Goal: Task Accomplishment & Management: Use online tool/utility

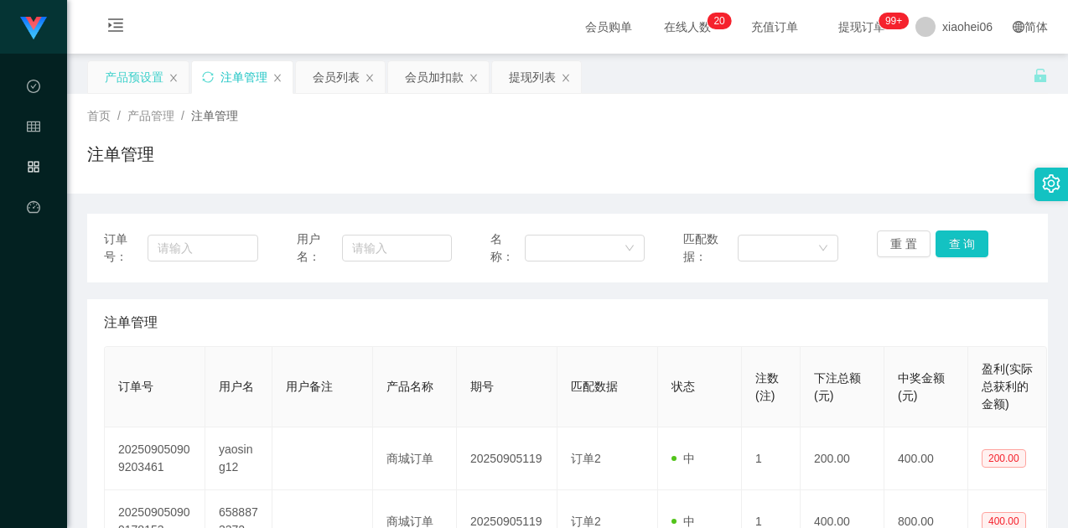
click at [133, 70] on div "产品预设置" at bounding box center [134, 77] width 59 height 32
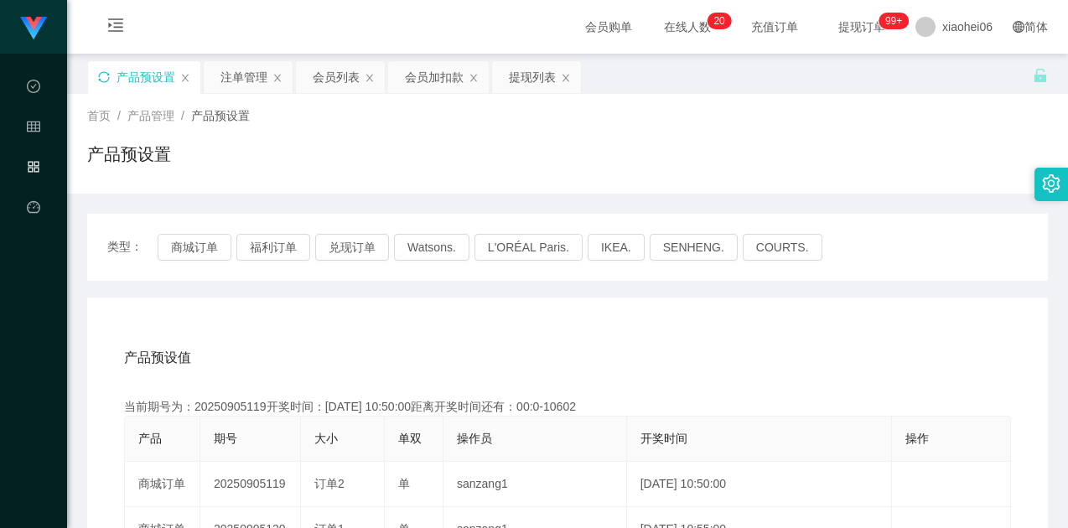
click at [108, 80] on icon "图标: sync" at bounding box center [103, 76] width 11 height 11
click at [393, 167] on div "产品预设置" at bounding box center [567, 161] width 960 height 39
click at [263, 239] on button "福利订单" at bounding box center [273, 247] width 74 height 27
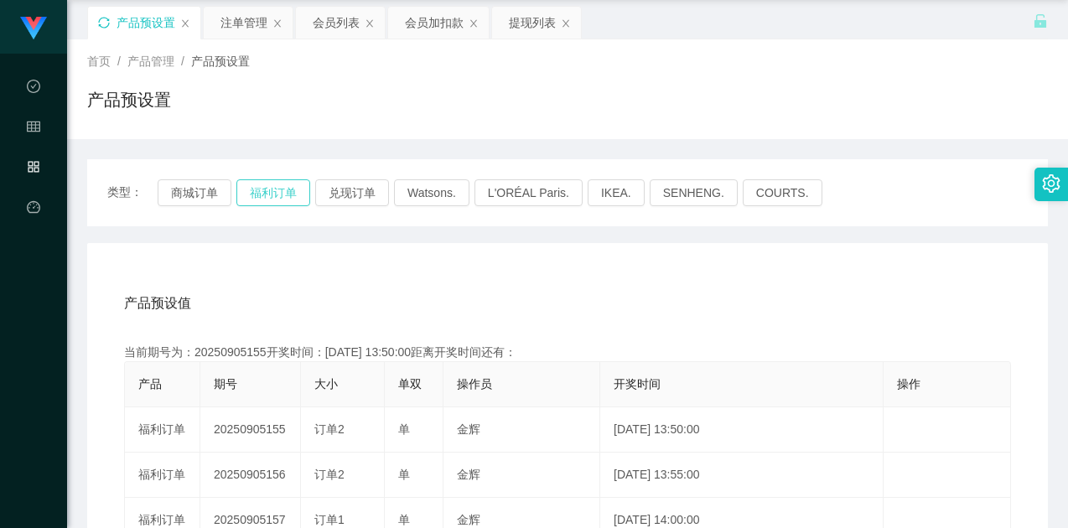
scroll to position [168, 0]
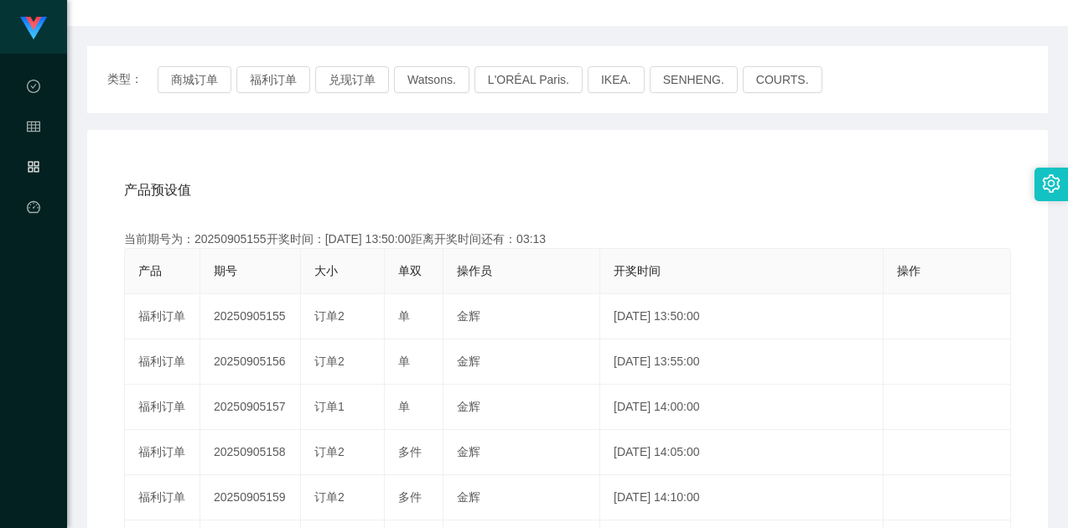
click at [236, 237] on div "当前期号为：20250905155开奖时间：[DATE] 13:50:00距离开奖时间还有：03:13" at bounding box center [567, 239] width 887 height 18
click at [236, 237] on div "当前期号为：20250905155开奖时间：[DATE] 13:50:00距离开奖时间还有：03:12" at bounding box center [567, 239] width 887 height 18
copy div "20250905155"
click at [711, 181] on div "产品预设值 添加期号" at bounding box center [567, 190] width 887 height 47
click at [555, 164] on div "产品预设值 添加期号 当前期号为：20250905155开奖时间：[DATE] 13:50:00距离开奖时间还有： 产品 期号 大小 单双 操作员 开奖时间 …" at bounding box center [567, 475] width 960 height 691
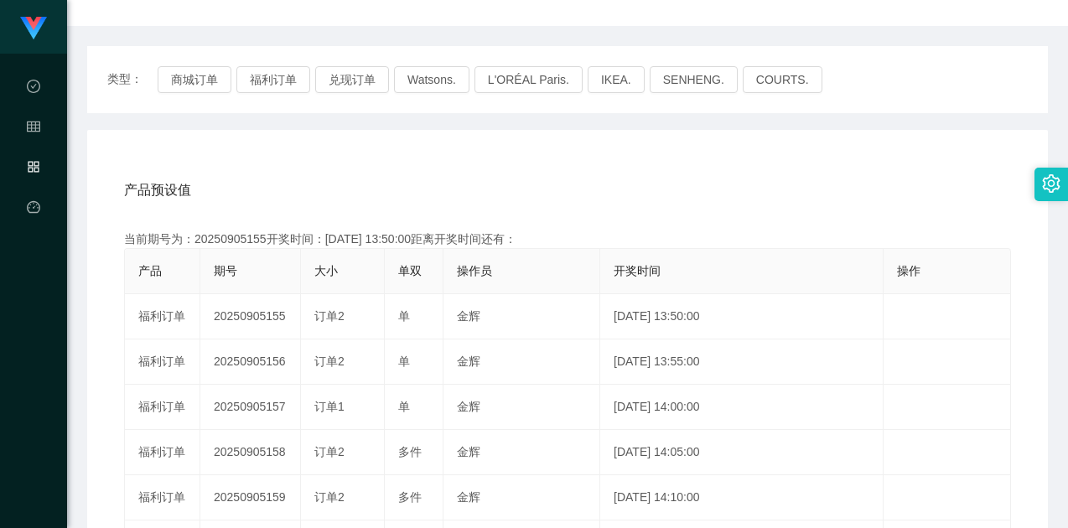
click at [526, 176] on div "产品预设值 添加期号" at bounding box center [567, 190] width 887 height 47
click at [258, 84] on button "福利订单" at bounding box center [273, 79] width 74 height 27
